Goal: Task Accomplishment & Management: Manage account settings

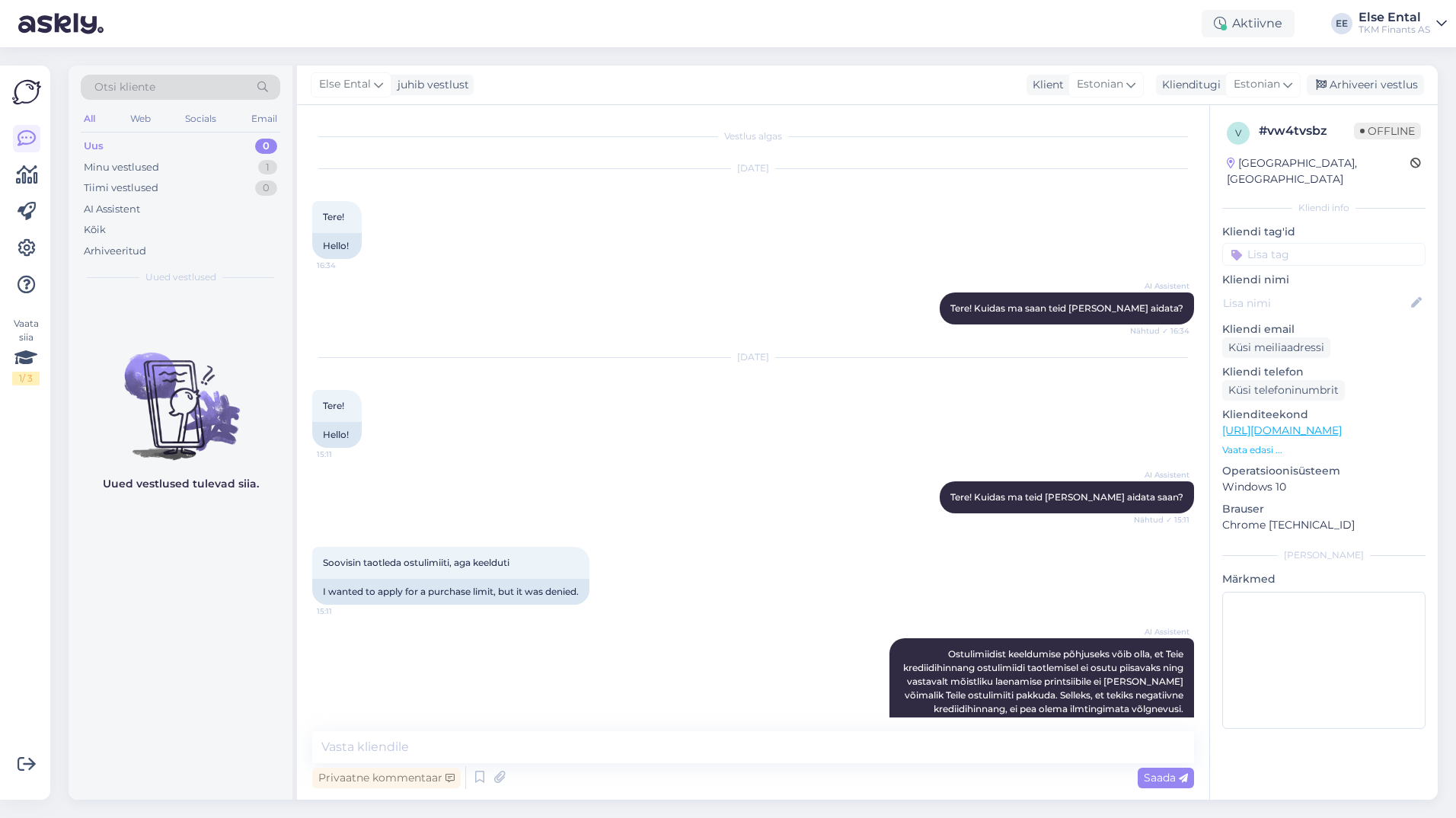
scroll to position [1479, 0]
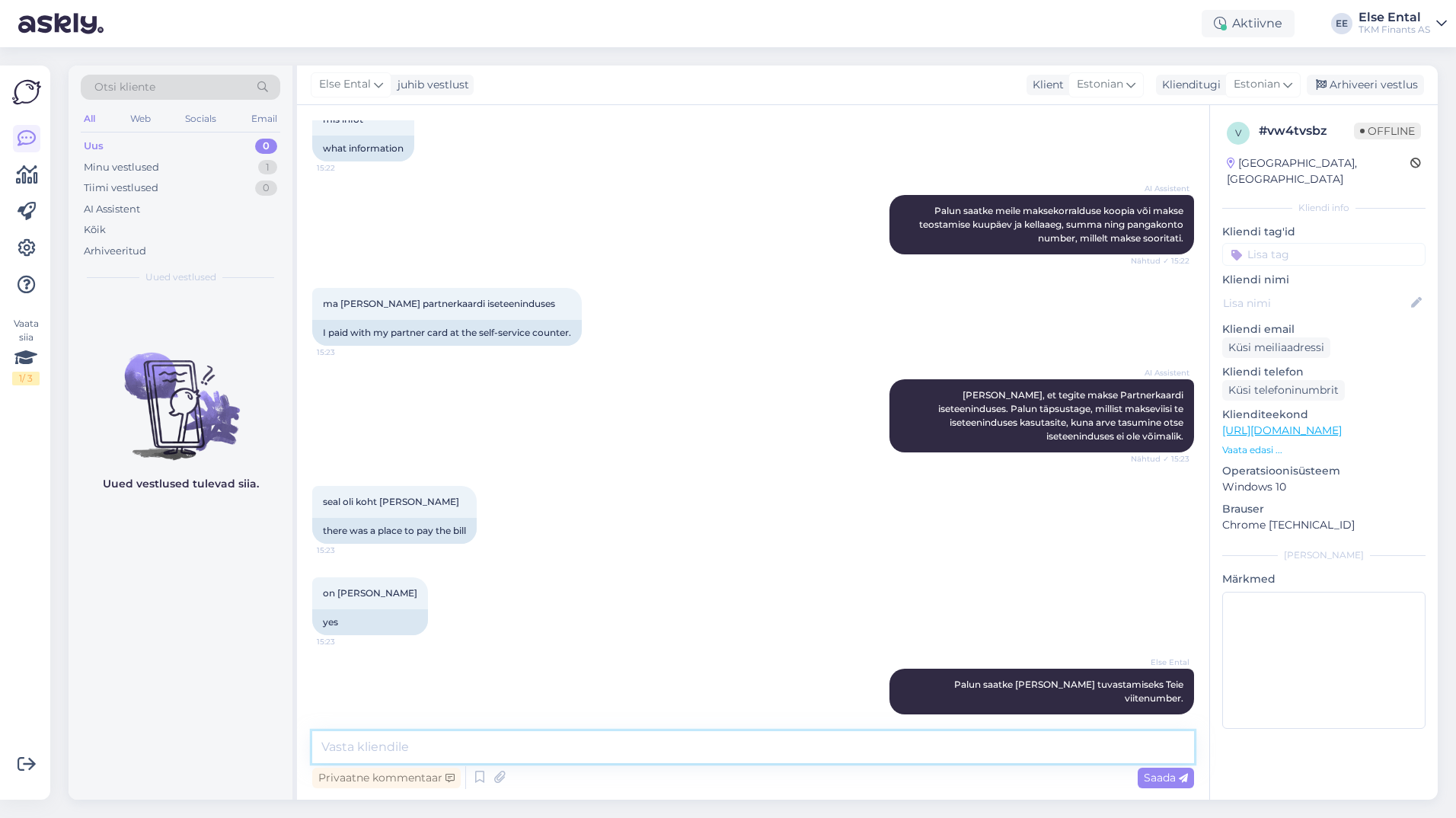
click at [468, 756] on textarea at bounding box center [753, 747] width 882 height 32
click at [1326, 89] on icon at bounding box center [1321, 85] width 11 height 11
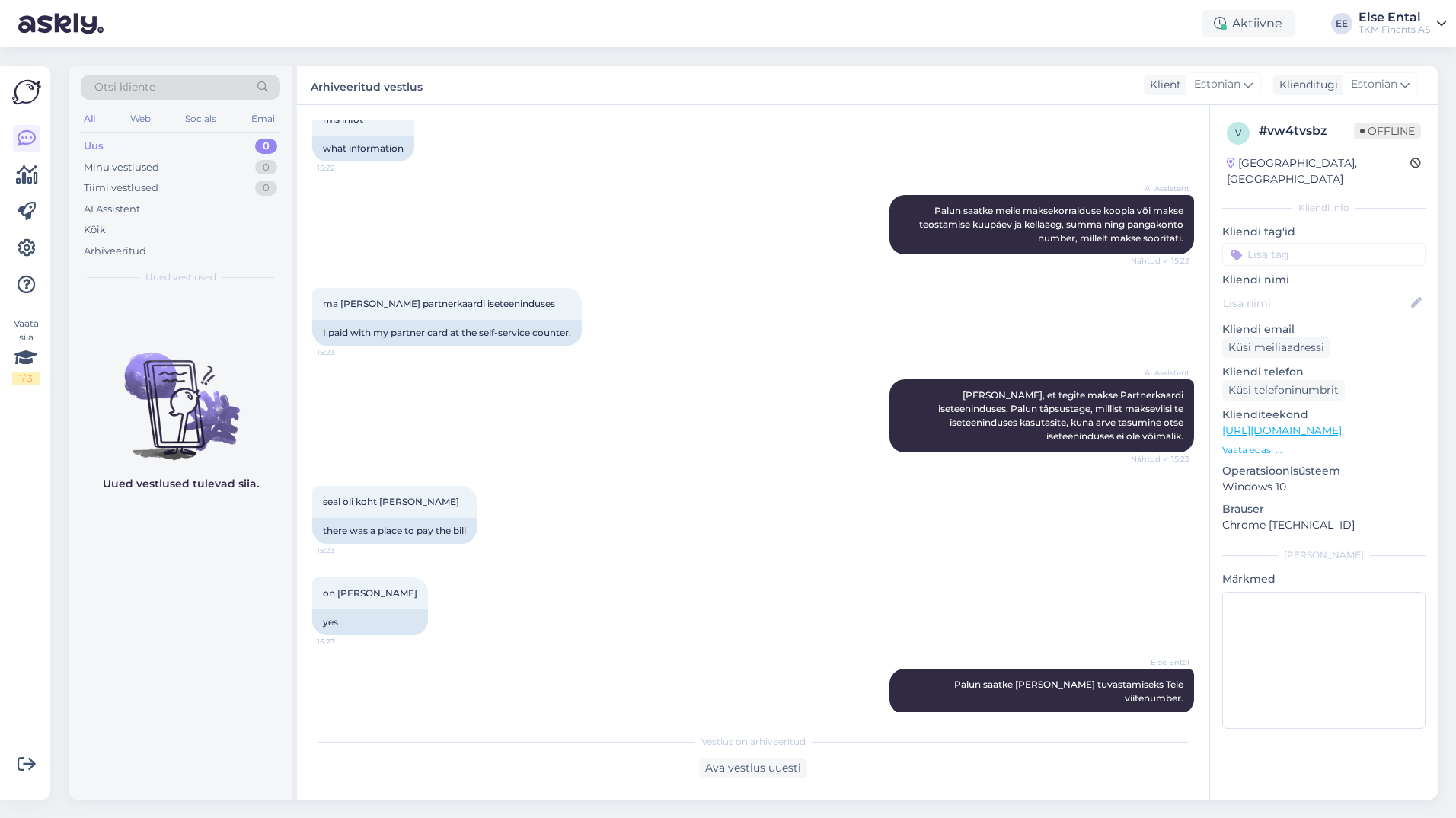
click at [1247, 5] on div "Aktiivne Võta paus, Askly hoiab kliente [PERSON_NAME] 15 minutit 30 minutit 1 t…" at bounding box center [728, 23] width 1456 height 47
click at [1230, 26] on div "Aktiivne" at bounding box center [1248, 23] width 93 height 27
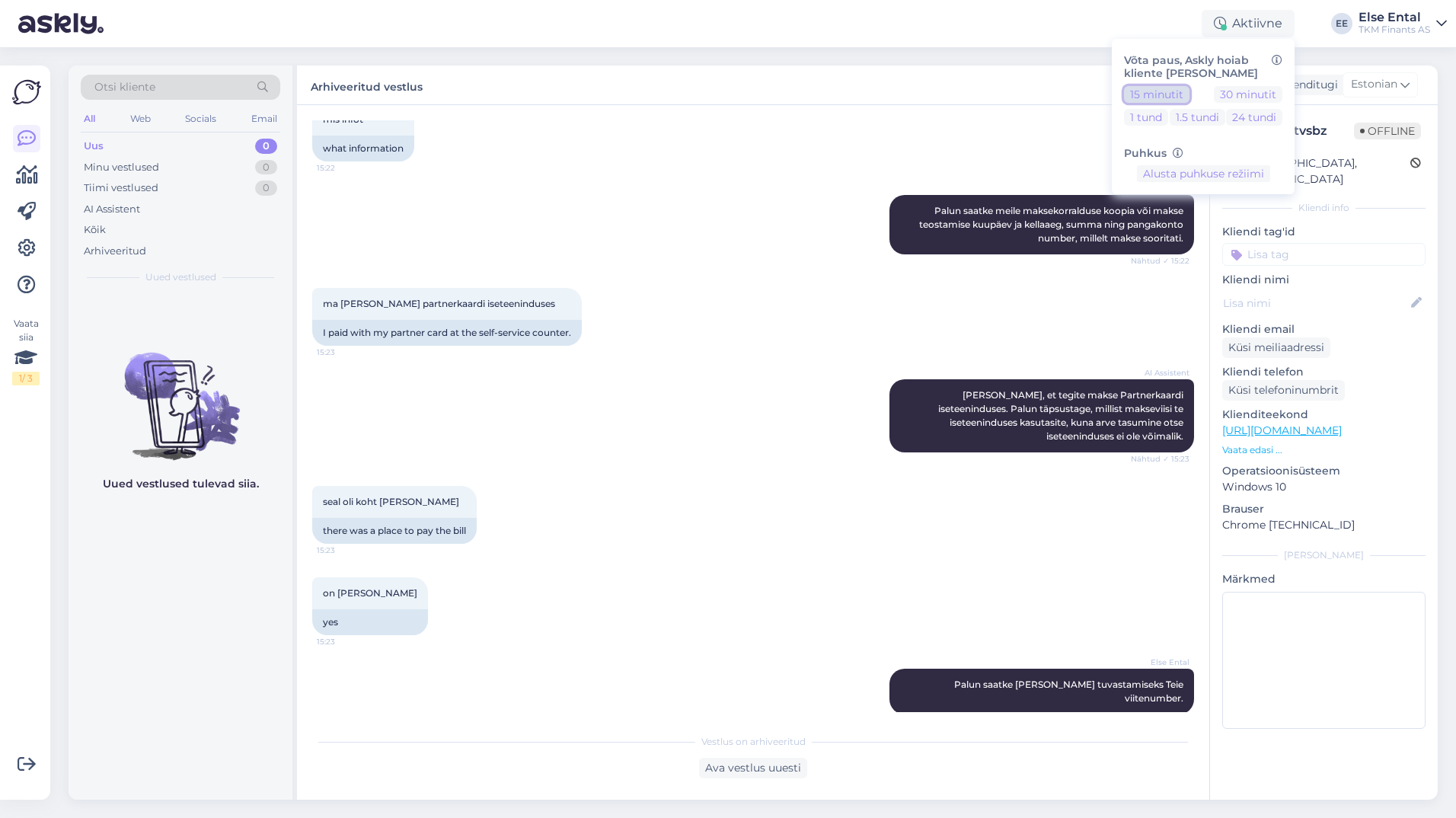
click at [1163, 96] on button "15 minutit" at bounding box center [1156, 94] width 66 height 17
click at [729, 489] on div "seal oli koht [PERSON_NAME] 15:23 there was a place to pay the bill" at bounding box center [753, 515] width 882 height 91
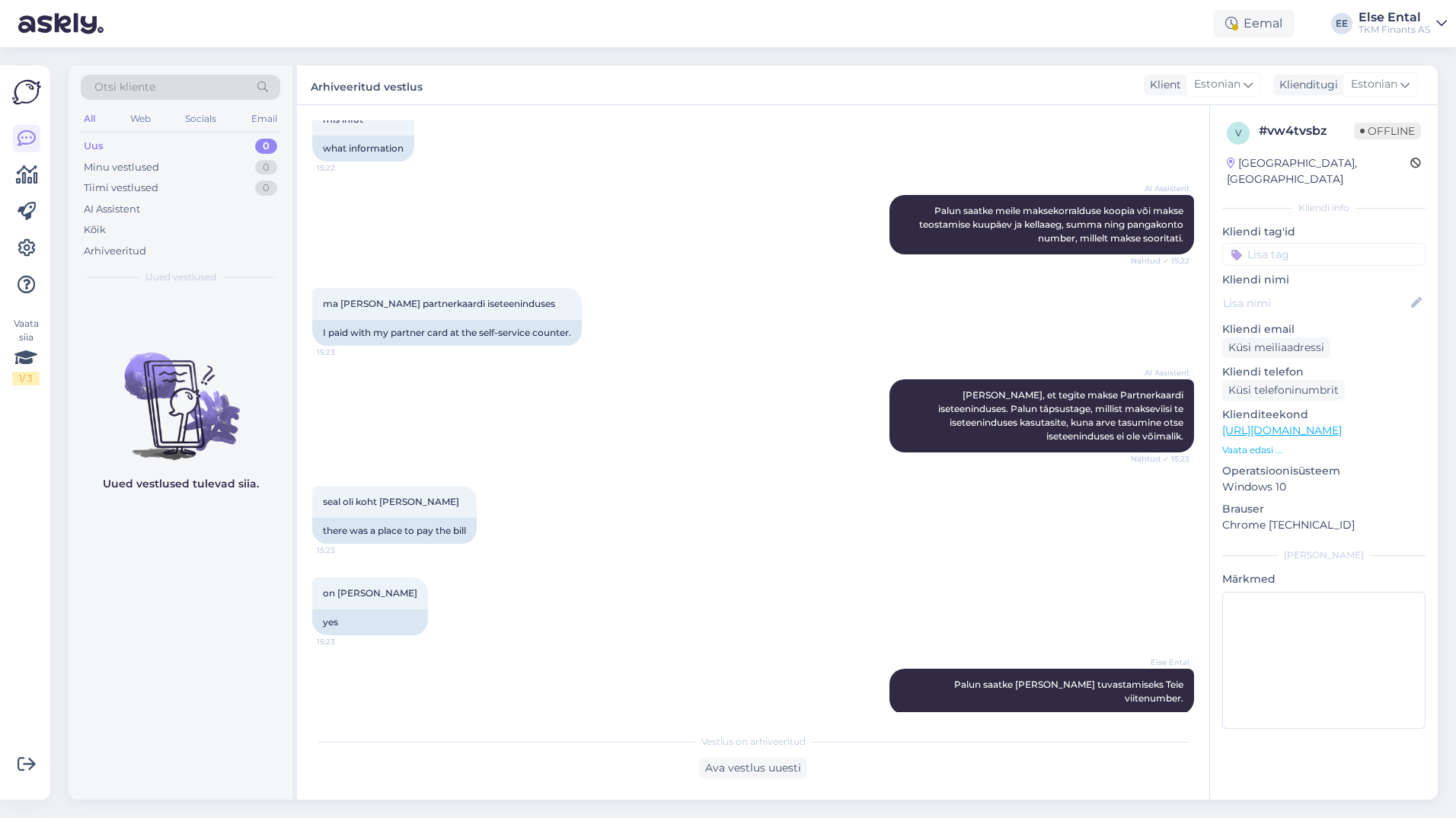
click at [199, 149] on div "Uus 0" at bounding box center [180, 146] width 199 height 22
click at [1232, 22] on div "Aktiivne" at bounding box center [1248, 23] width 93 height 27
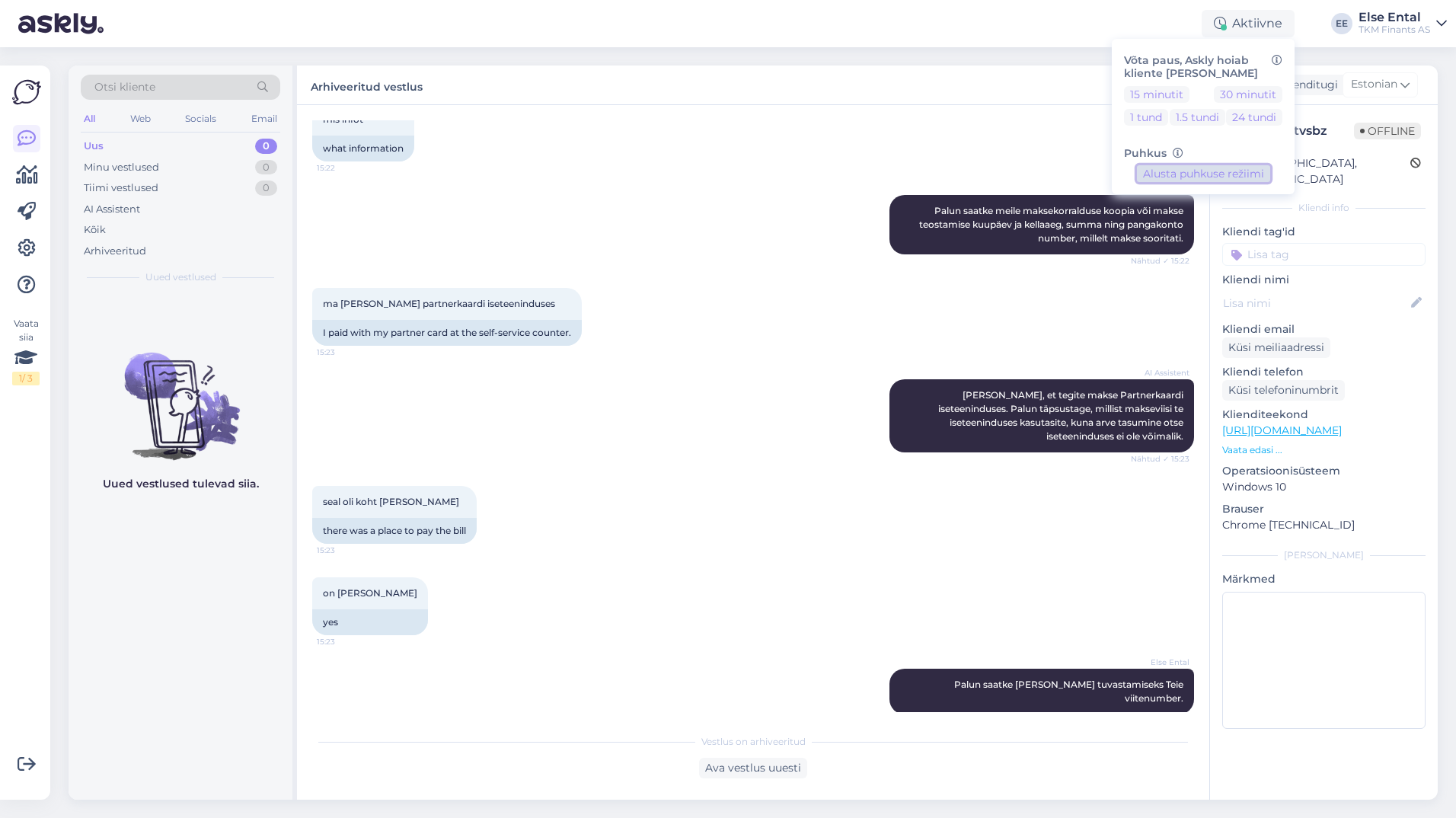
click at [1223, 174] on button "Alusta puhkuse režiimi" at bounding box center [1203, 174] width 133 height 17
